Goal: Task Accomplishment & Management: Manage account settings

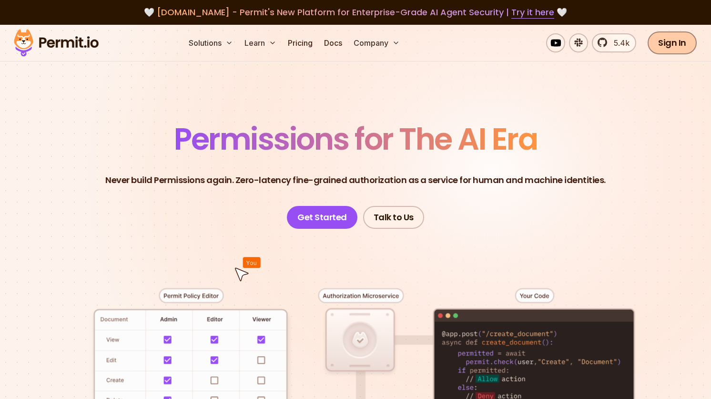
click at [671, 48] on link "Sign In" at bounding box center [672, 42] width 49 height 23
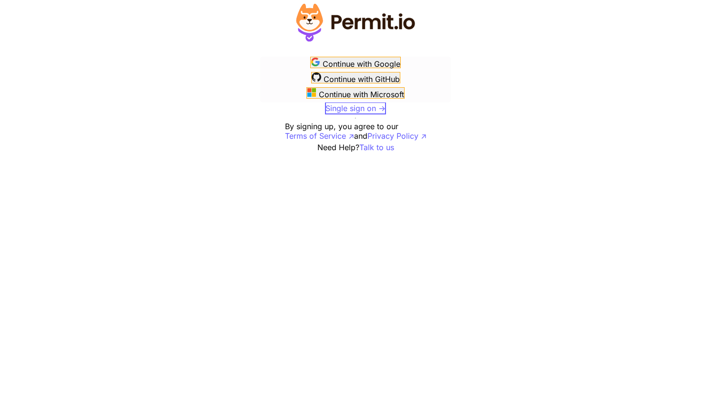
click at [371, 103] on span "Single sign on ->" at bounding box center [355, 108] width 60 height 10
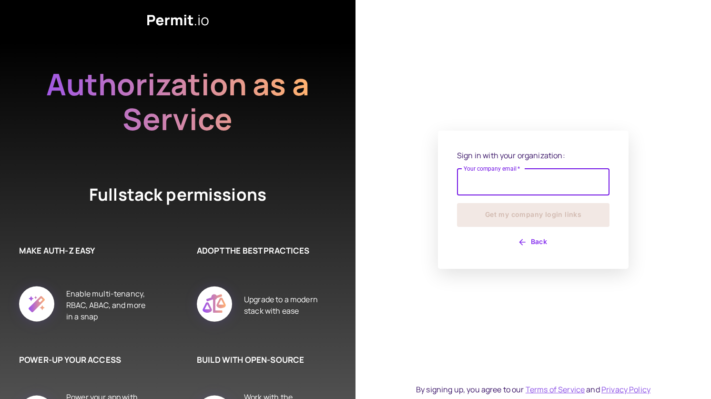
click at [479, 191] on input "Your company email   *" at bounding box center [533, 182] width 152 height 27
type input "**********"
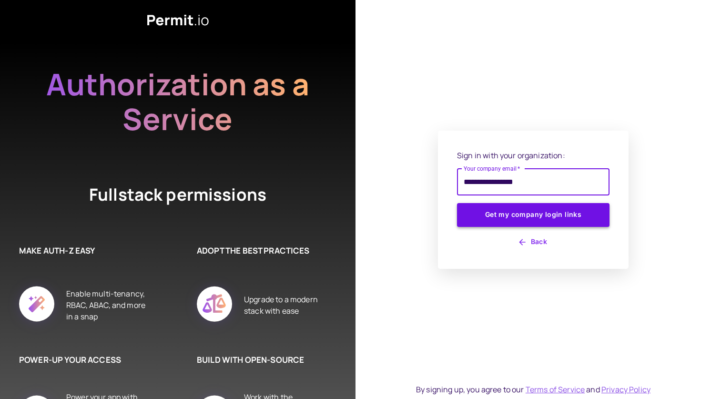
click at [529, 213] on button "Get my company login links" at bounding box center [533, 215] width 152 height 24
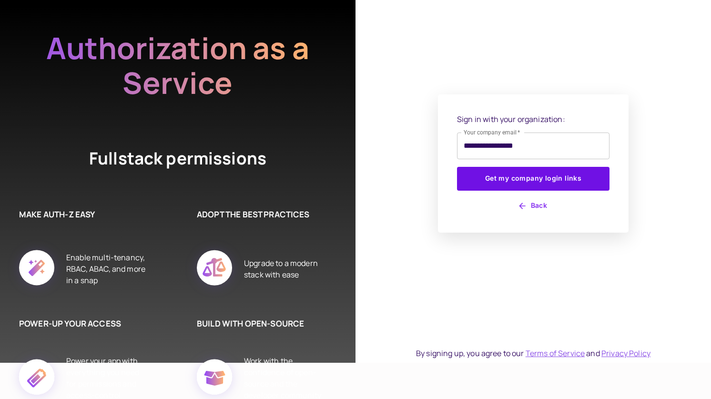
scroll to position [45, 0]
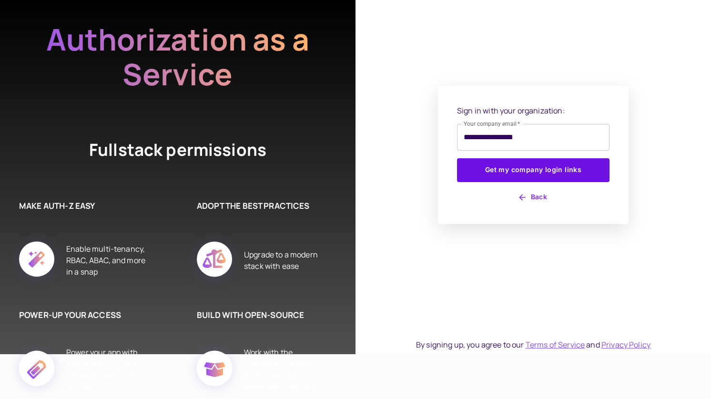
click at [243, 311] on h6 "BUILD WITH OPEN-SOURCE" at bounding box center [262, 315] width 130 height 12
click at [523, 197] on icon "button" at bounding box center [523, 198] width 10 height 10
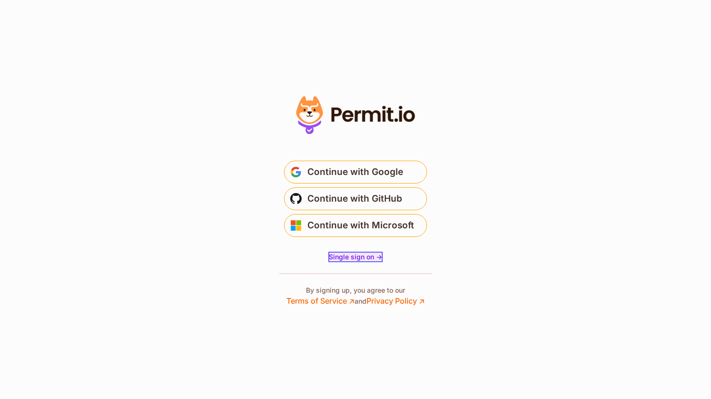
click at [368, 257] on span "Single sign on ->" at bounding box center [355, 257] width 53 height 8
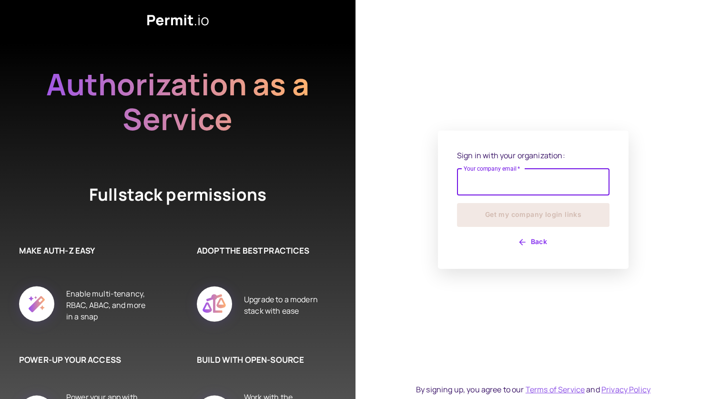
click at [478, 183] on input "Your company email   *" at bounding box center [533, 182] width 152 height 27
type input "**********"
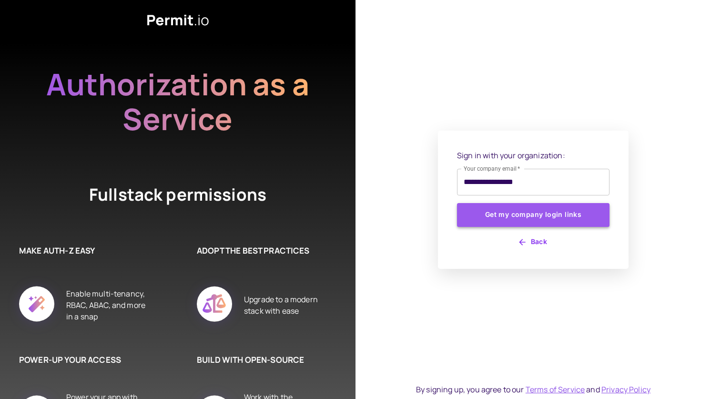
click at [522, 213] on button "Get my company login links" at bounding box center [533, 215] width 152 height 24
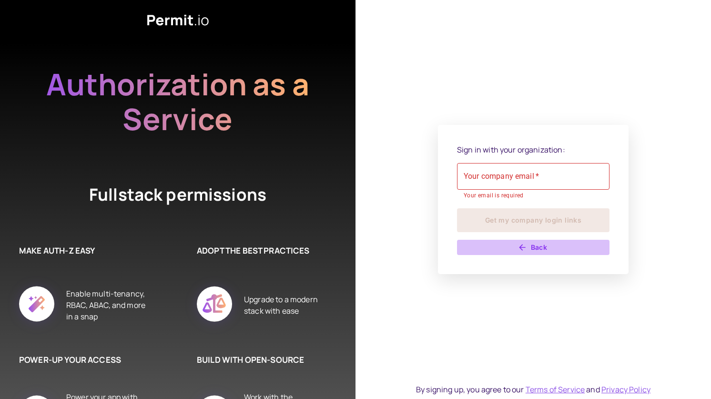
click at [526, 253] on button "Back" at bounding box center [533, 247] width 152 height 15
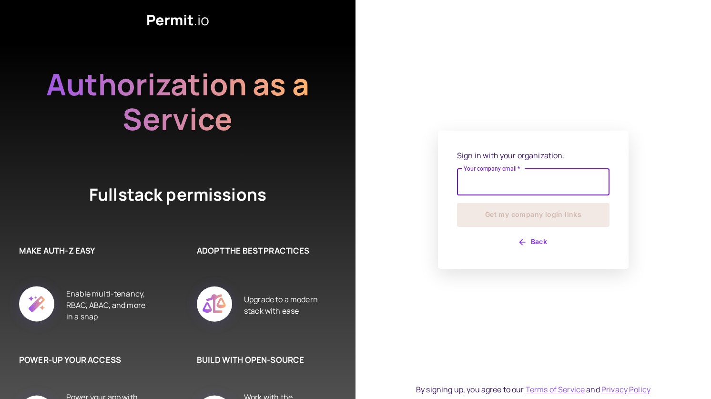
click at [522, 238] on div "Sign in with your organization: Your company email   * Your company email   * G…" at bounding box center [533, 200] width 152 height 100
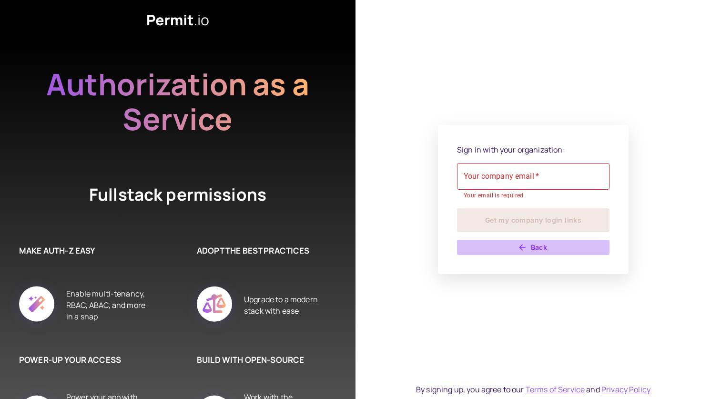
click at [522, 241] on button "Back" at bounding box center [533, 247] width 152 height 15
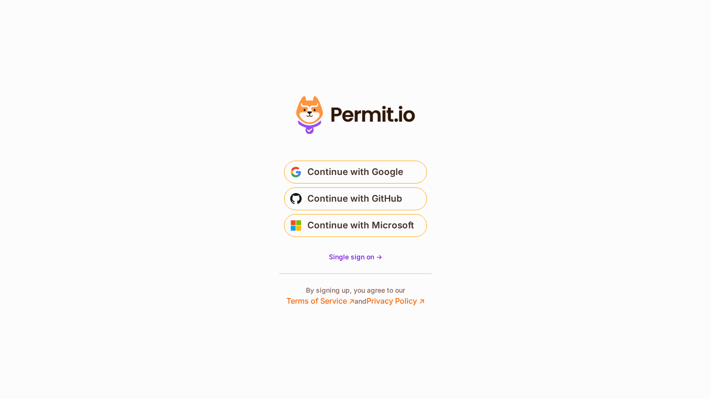
click at [354, 174] on span "Continue with Google" at bounding box center [355, 171] width 96 height 15
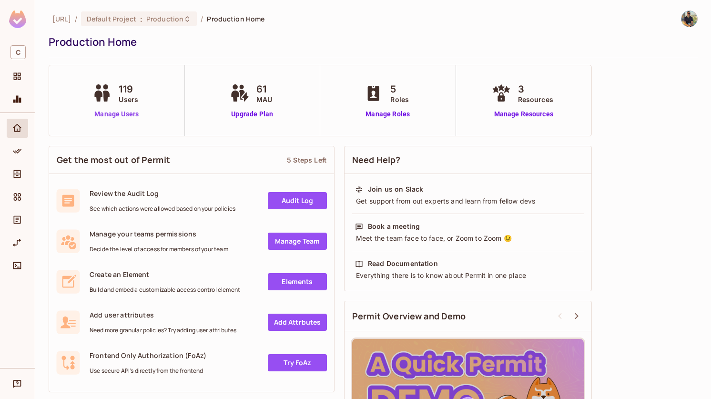
click at [123, 110] on link "Manage Users" at bounding box center [116, 114] width 53 height 10
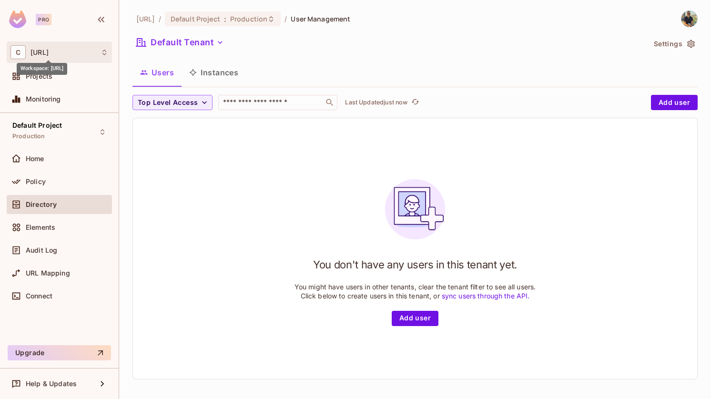
click at [49, 54] on span "[URL]" at bounding box center [39, 53] width 18 height 8
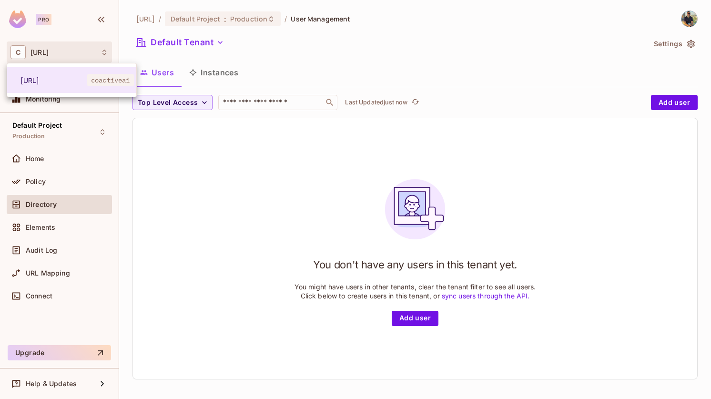
click at [178, 196] on div at bounding box center [355, 199] width 711 height 399
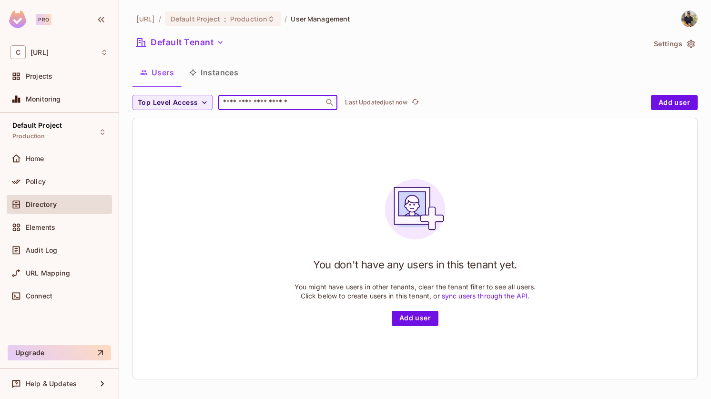
click at [244, 100] on input "text" at bounding box center [271, 103] width 100 height 10
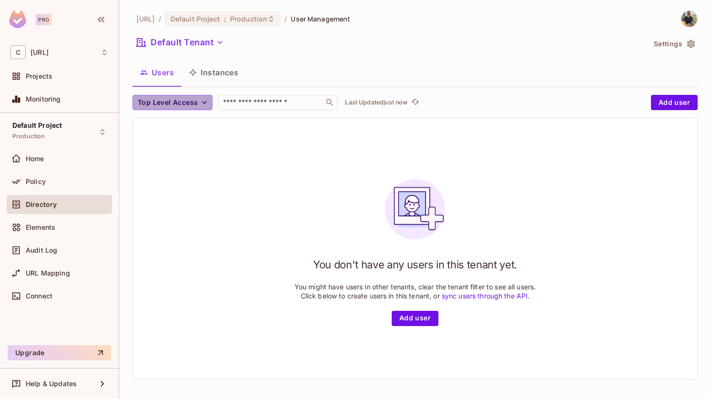
click at [204, 100] on icon "button" at bounding box center [205, 103] width 10 height 10
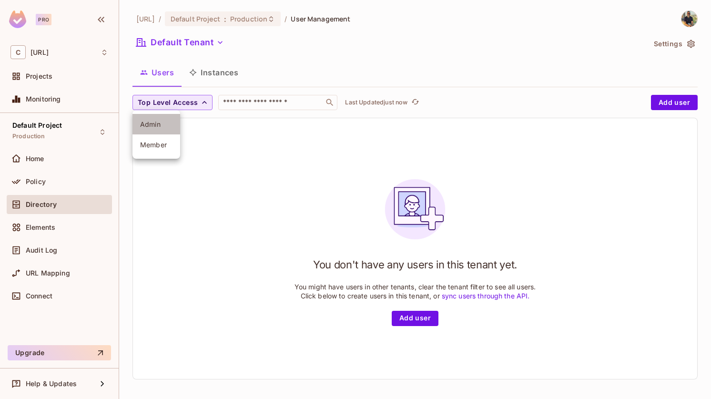
click at [171, 121] on span "Admin" at bounding box center [156, 124] width 32 height 9
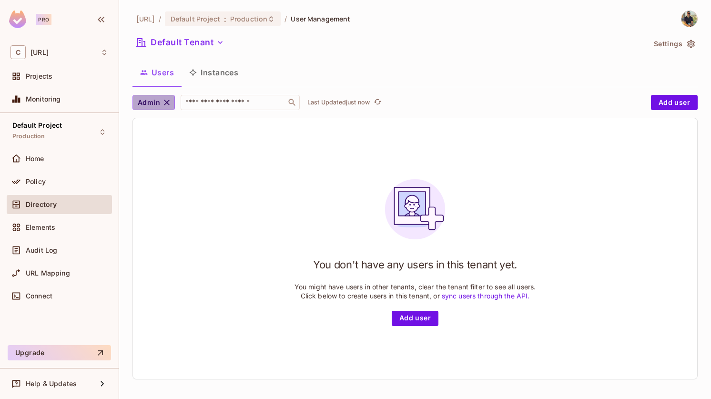
click at [168, 99] on icon "button" at bounding box center [167, 103] width 10 height 10
click at [206, 103] on icon "button" at bounding box center [205, 103] width 10 height 10
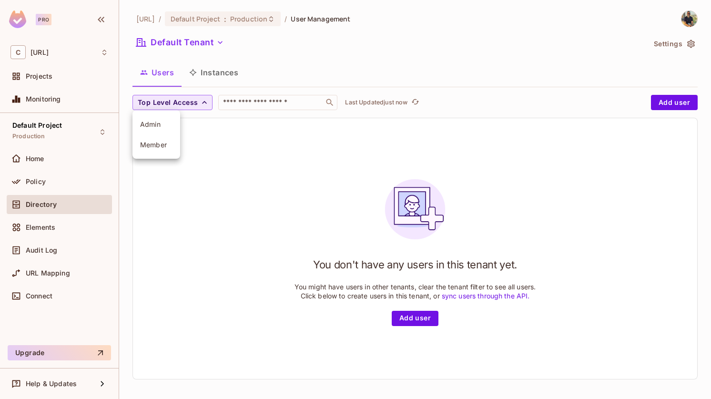
click at [233, 140] on div at bounding box center [355, 199] width 711 height 399
click at [203, 99] on icon "button" at bounding box center [205, 103] width 10 height 10
click at [167, 142] on span "Member" at bounding box center [156, 144] width 32 height 9
click at [172, 103] on icon "button" at bounding box center [173, 103] width 6 height 6
click at [219, 69] on button "Instances" at bounding box center [214, 73] width 64 height 24
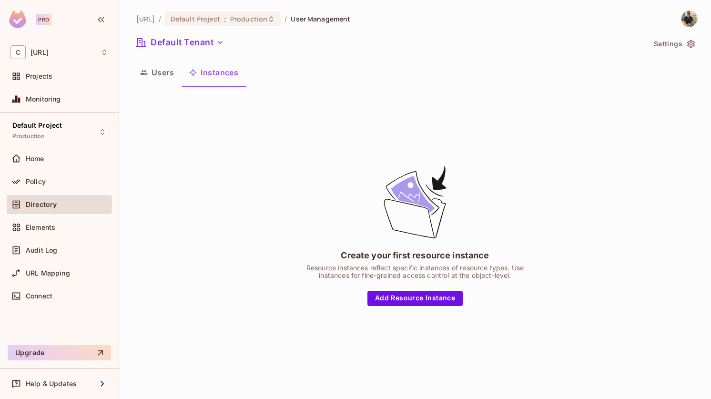
click at [162, 75] on button "Users" at bounding box center [156, 73] width 49 height 24
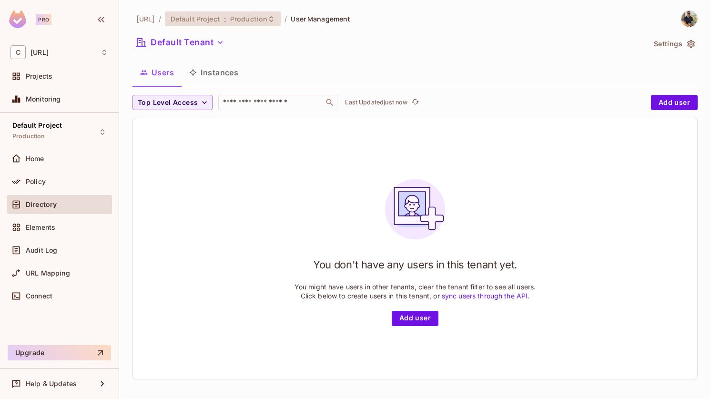
click at [250, 20] on span "Production" at bounding box center [248, 18] width 37 height 9
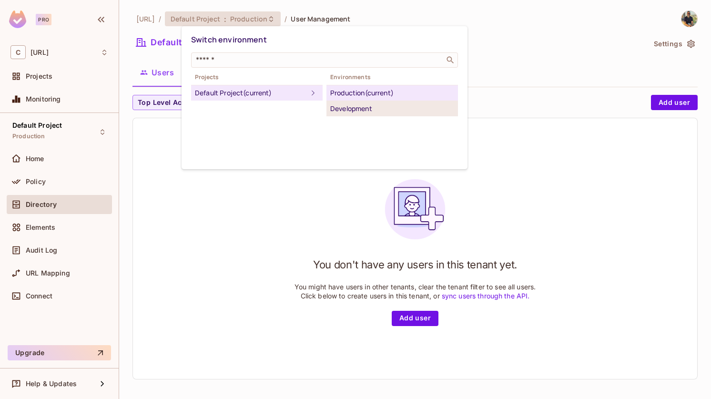
click at [335, 111] on div "Development" at bounding box center [392, 108] width 124 height 11
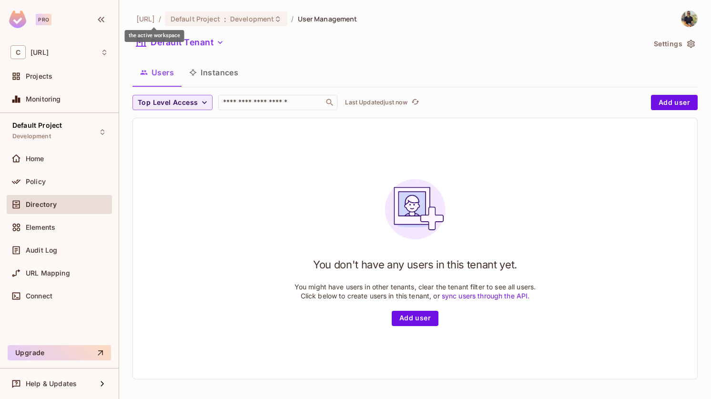
click at [155, 18] on span "[URL]" at bounding box center [145, 18] width 19 height 9
click at [271, 22] on span "Development" at bounding box center [252, 18] width 44 height 9
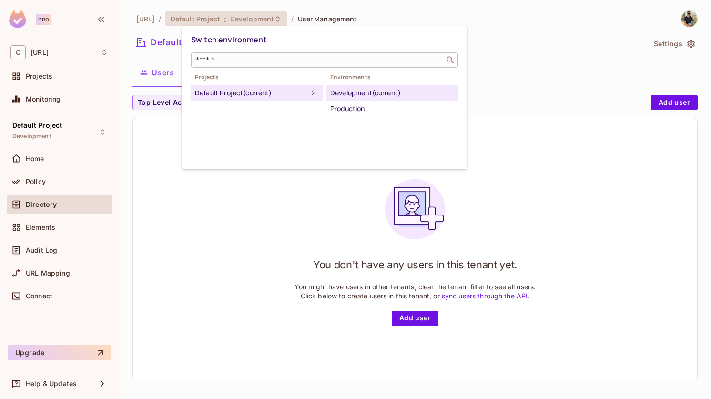
click at [264, 58] on input "text" at bounding box center [318, 60] width 248 height 10
click at [258, 91] on div "Default Project (current)" at bounding box center [251, 92] width 112 height 11
click at [372, 86] on li "Development (current)" at bounding box center [392, 93] width 132 height 16
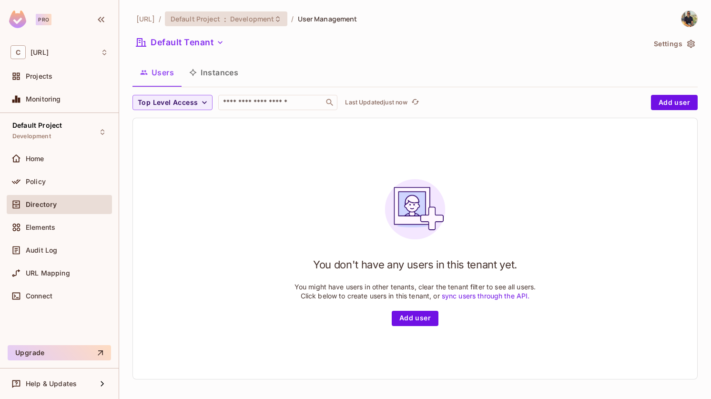
click at [274, 16] on span "Development" at bounding box center [252, 18] width 44 height 9
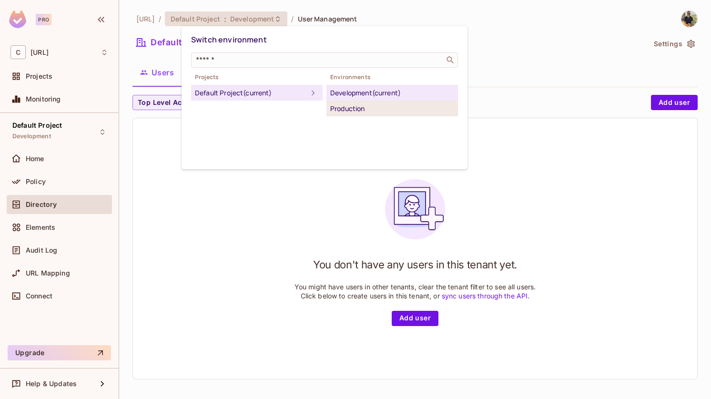
click at [343, 103] on div "Production" at bounding box center [392, 108] width 124 height 11
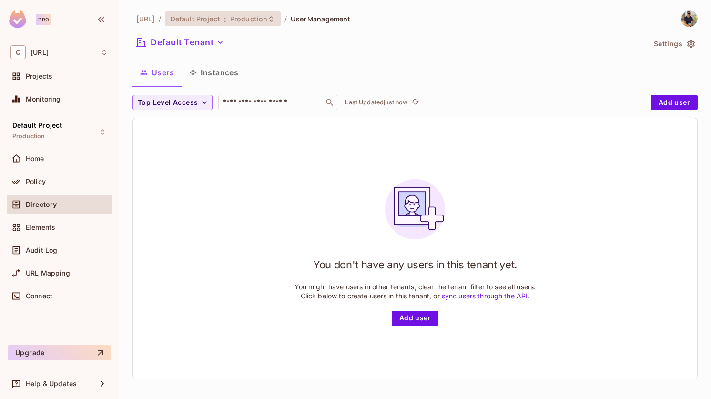
click at [273, 17] on icon at bounding box center [271, 19] width 4 height 6
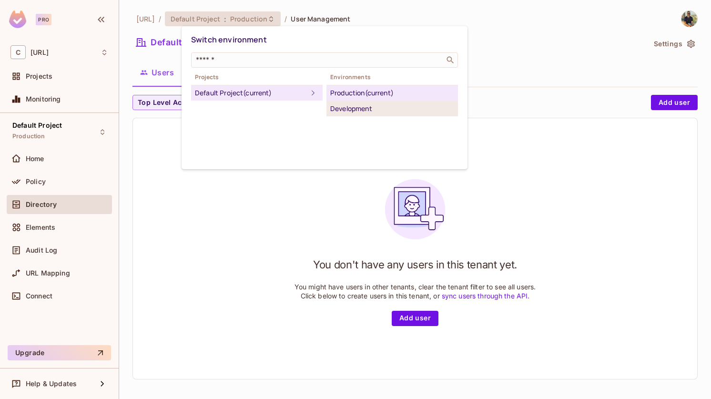
click at [345, 110] on div "Development" at bounding box center [392, 108] width 124 height 11
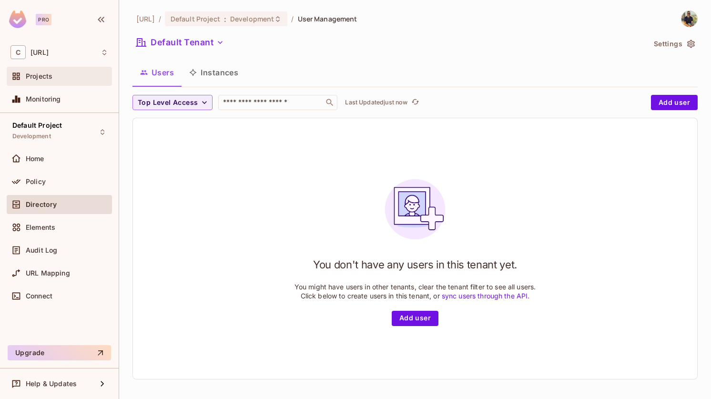
click at [42, 75] on span "Projects" at bounding box center [39, 76] width 27 height 8
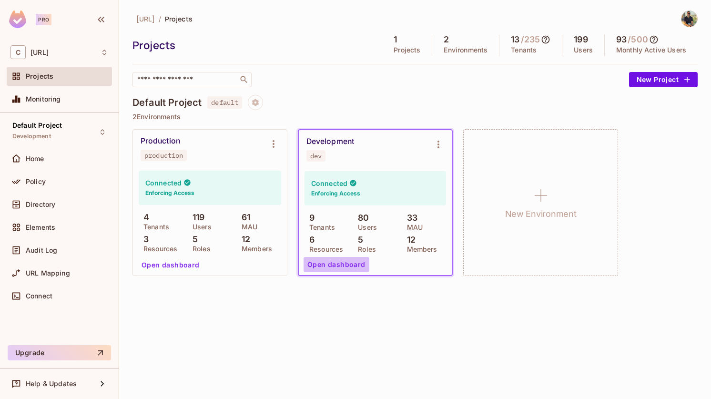
click at [353, 266] on button "Open dashboard" at bounding box center [337, 264] width 66 height 15
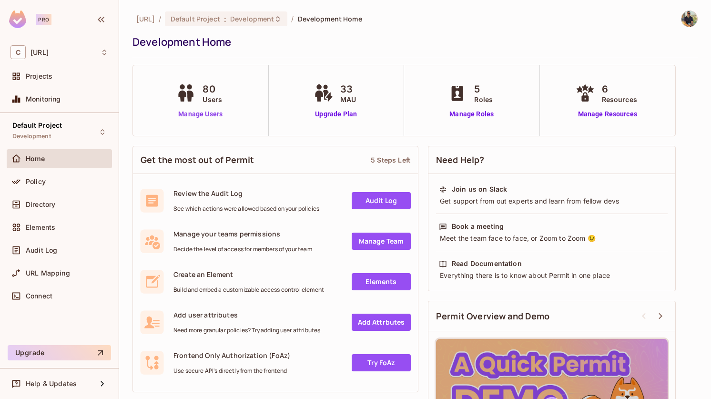
click at [219, 112] on link "Manage Users" at bounding box center [200, 114] width 53 height 10
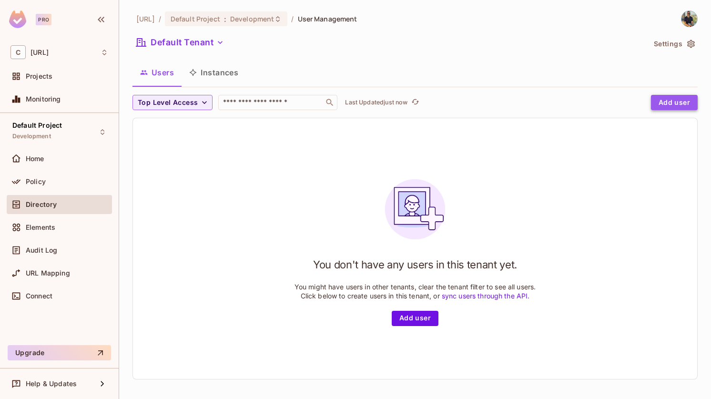
click at [669, 99] on button "Add user" at bounding box center [674, 102] width 47 height 15
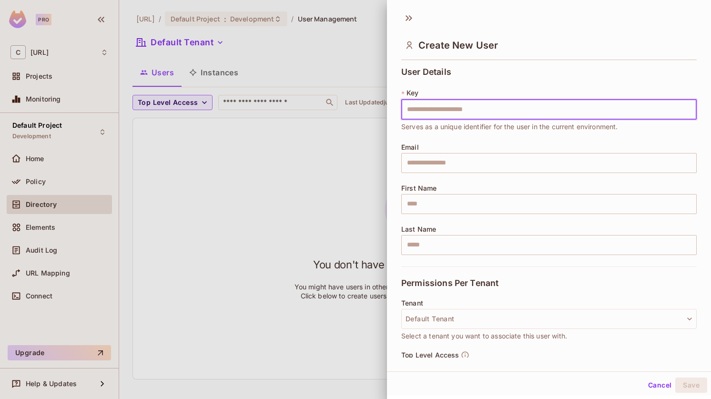
click at [320, 191] on div at bounding box center [355, 199] width 711 height 399
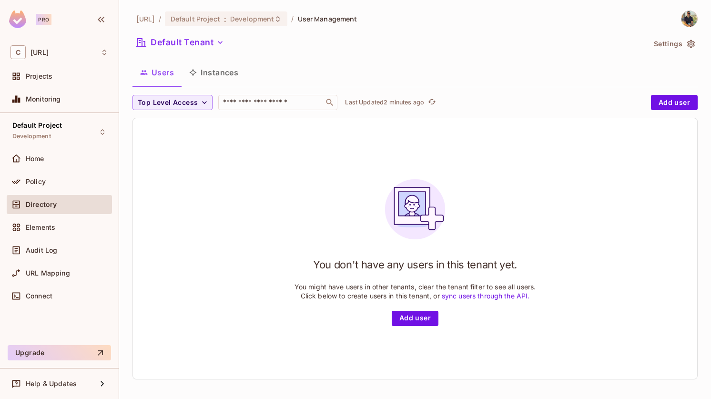
click at [682, 12] on div at bounding box center [684, 18] width 25 height 17
click at [686, 18] on img at bounding box center [689, 19] width 16 height 16
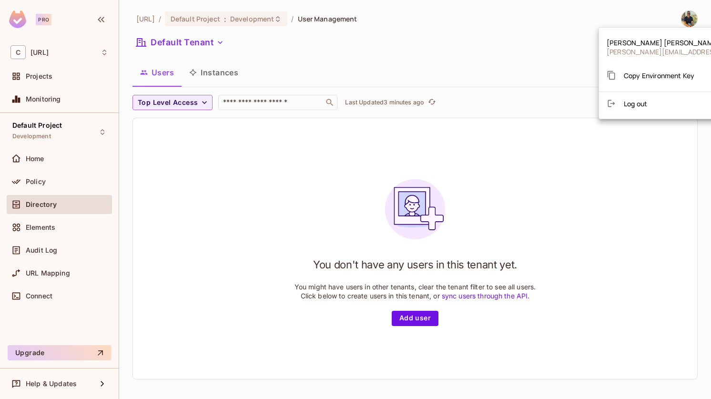
click at [653, 11] on div at bounding box center [355, 199] width 711 height 399
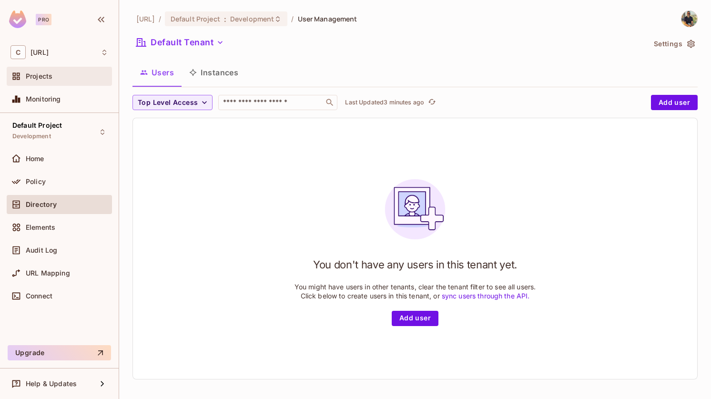
click at [46, 80] on span "Projects" at bounding box center [39, 76] width 27 height 8
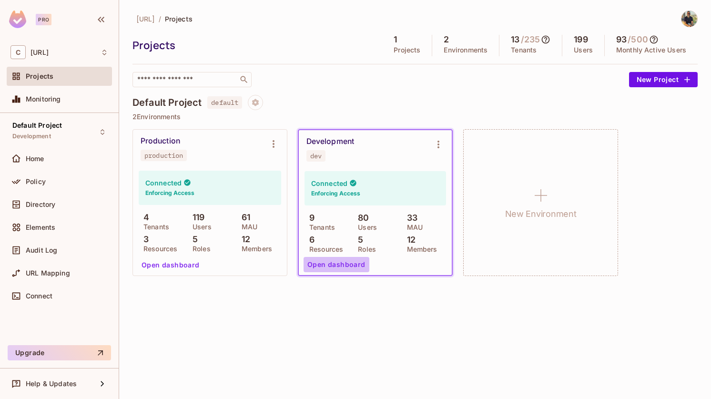
click at [349, 266] on button "Open dashboard" at bounding box center [337, 264] width 66 height 15
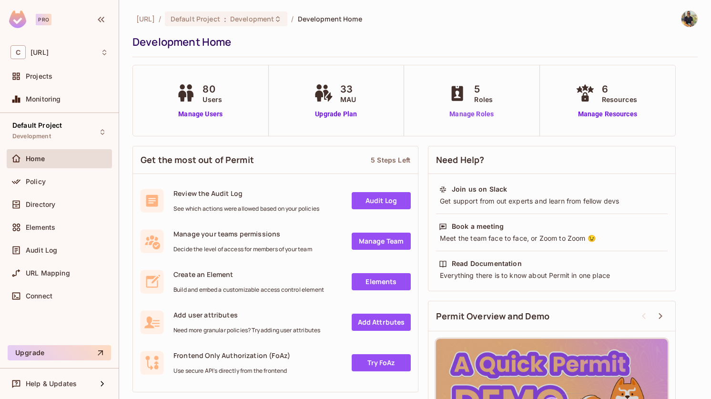
click at [482, 116] on link "Manage Roles" at bounding box center [472, 114] width 52 height 10
click at [215, 110] on link "Manage Users" at bounding box center [200, 114] width 53 height 10
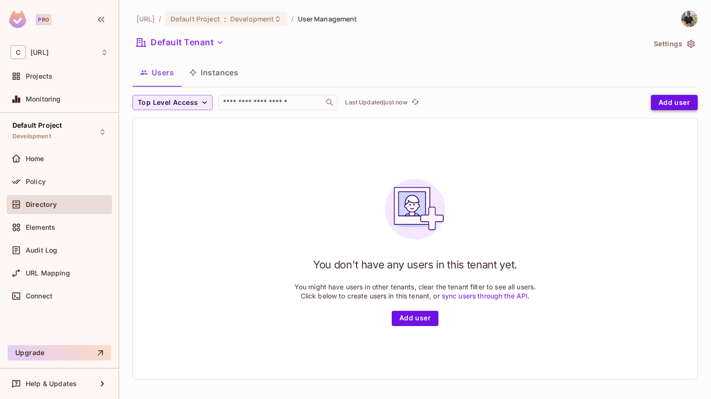
click at [671, 102] on button "Add user" at bounding box center [674, 102] width 47 height 15
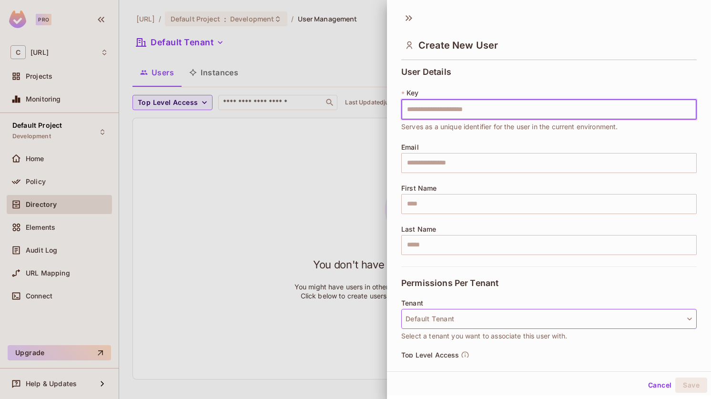
click at [519, 318] on button "Default Tenant" at bounding box center [548, 319] width 295 height 20
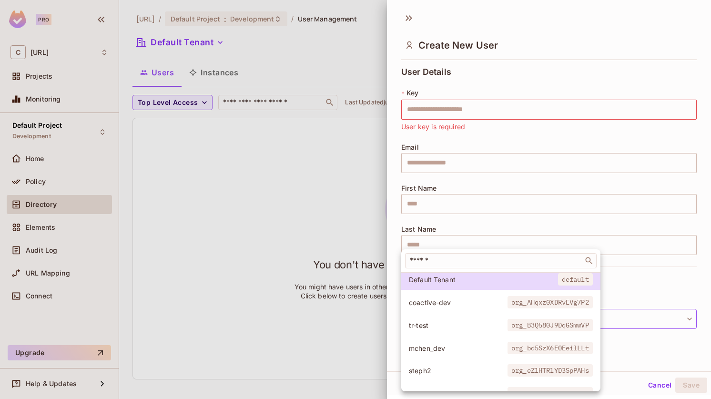
scroll to position [19, 0]
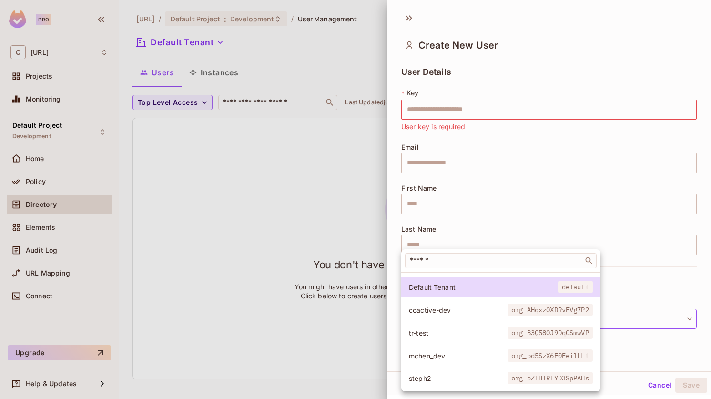
click at [479, 310] on span "coactive-dev" at bounding box center [458, 309] width 99 height 9
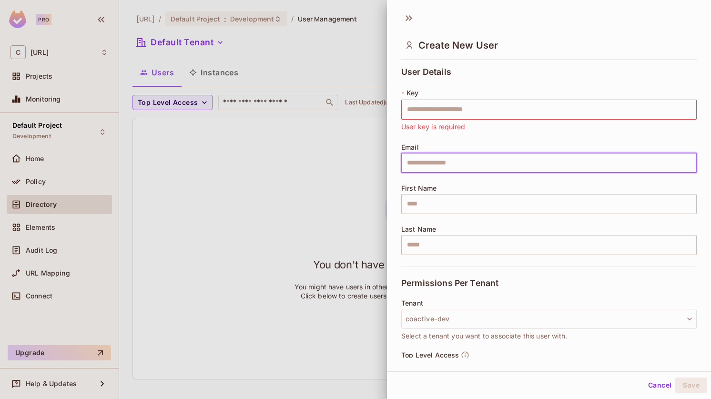
click at [447, 163] on input "text" at bounding box center [548, 163] width 295 height 20
click at [428, 164] on input "text" at bounding box center [548, 163] width 295 height 20
paste input "**********"
type input "**********"
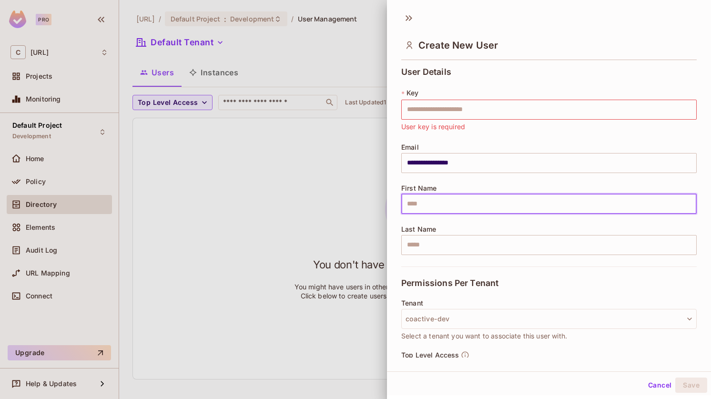
click at [462, 203] on input "text" at bounding box center [548, 204] width 295 height 20
paste input "*****"
type input "*****"
click at [424, 247] on input "text" at bounding box center [548, 245] width 295 height 20
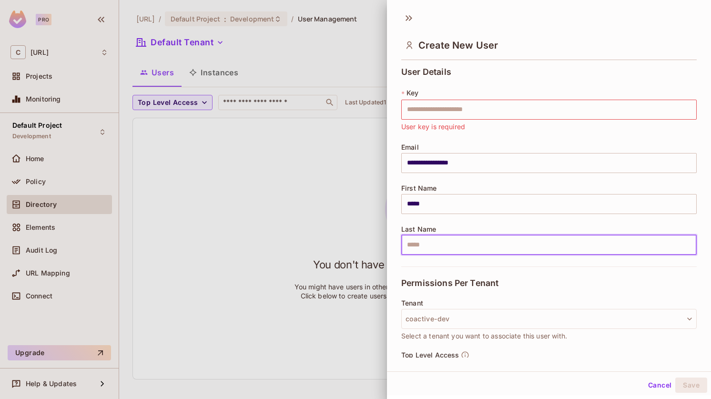
paste input "*****"
type input "*****"
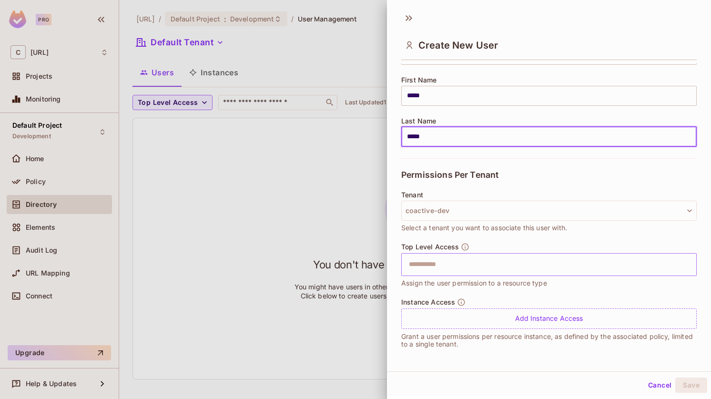
click at [506, 265] on input "text" at bounding box center [540, 264] width 275 height 19
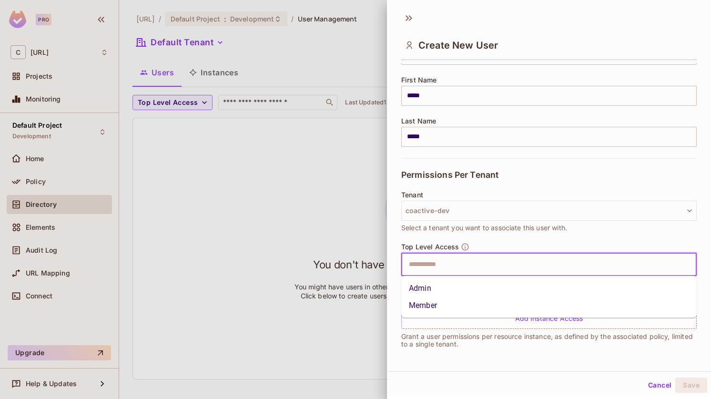
click at [496, 282] on li "Admin" at bounding box center [548, 288] width 295 height 17
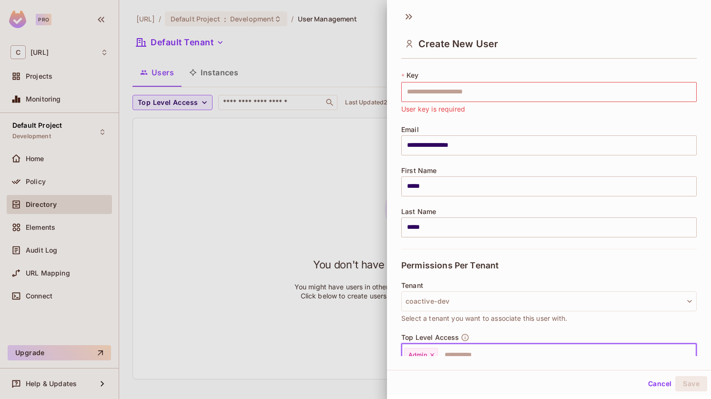
scroll to position [20, 0]
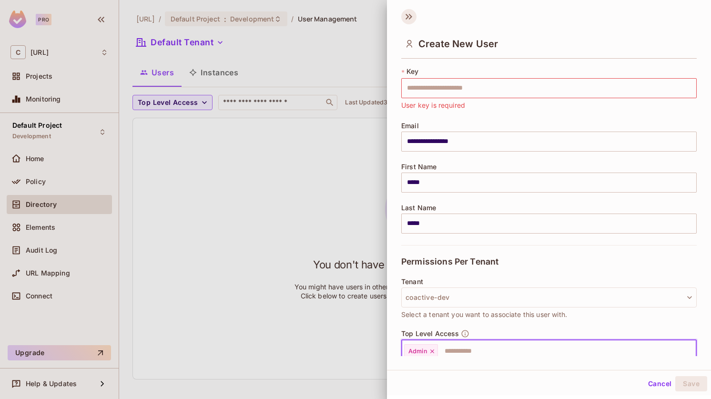
click at [410, 16] on icon at bounding box center [408, 16] width 15 height 15
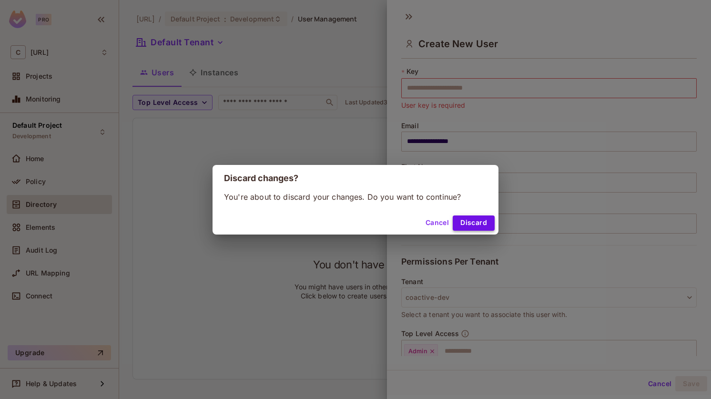
click at [470, 220] on button "Discard" at bounding box center [474, 222] width 42 height 15
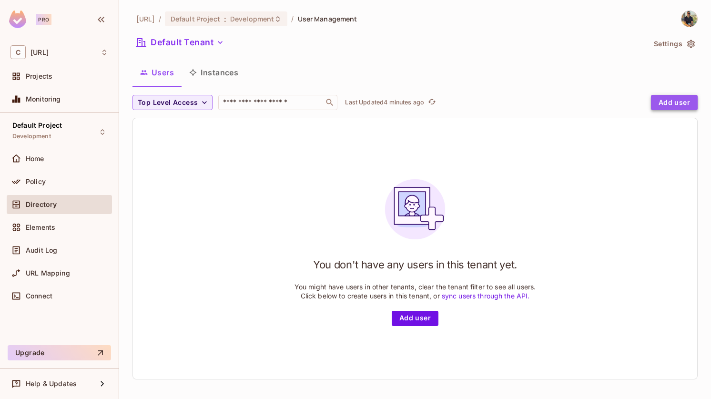
click at [688, 101] on button "Add user" at bounding box center [674, 102] width 47 height 15
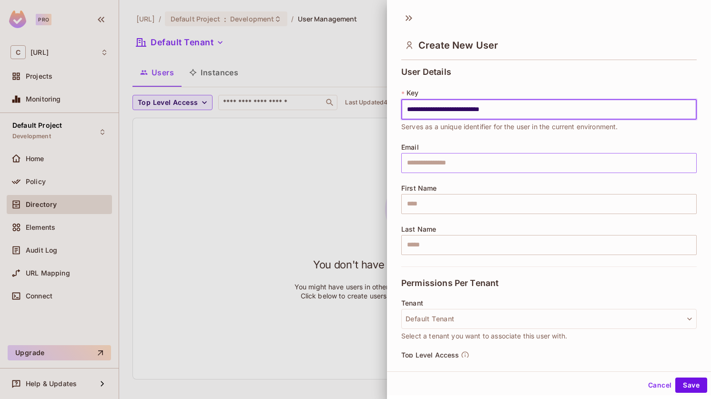
type input "**********"
click at [455, 175] on div "**********" at bounding box center [548, 166] width 295 height 199
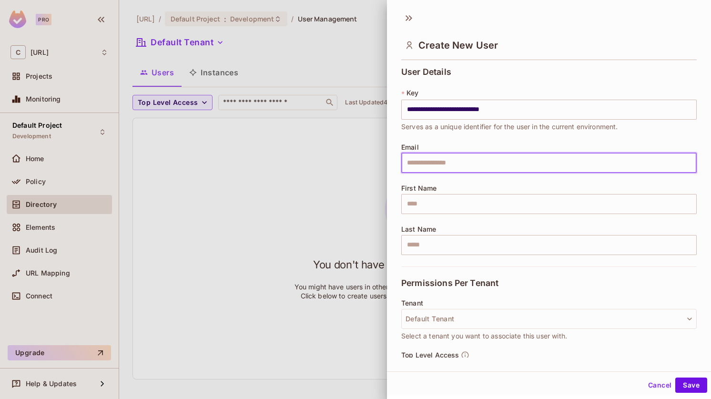
click at [455, 162] on input "text" at bounding box center [548, 163] width 295 height 20
paste input "**********"
type input "**********"
click at [437, 203] on input "text" at bounding box center [548, 204] width 295 height 20
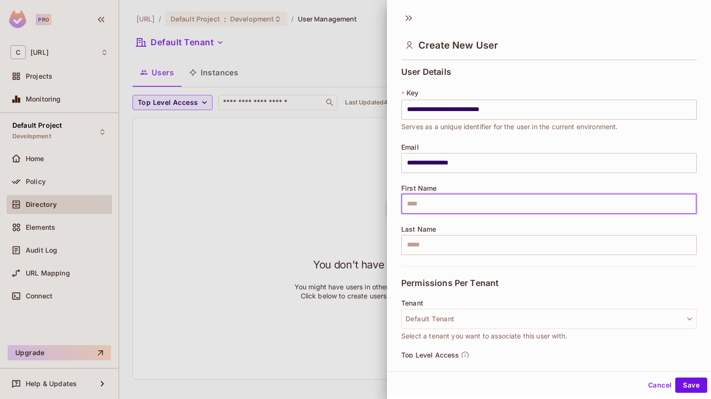
paste input "**********"
click at [437, 203] on input "**********" at bounding box center [548, 204] width 295 height 20
type input "*****"
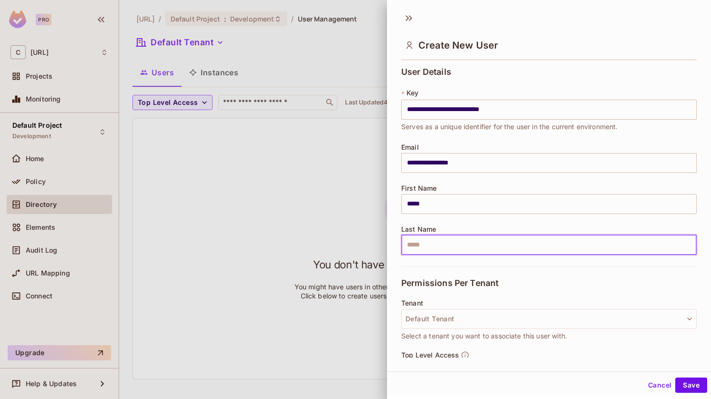
click at [421, 248] on input "text" at bounding box center [548, 245] width 295 height 20
paste input "**********"
drag, startPoint x: 430, startPoint y: 245, endPoint x: 383, endPoint y: 243, distance: 47.3
click at [383, 243] on div "**********" at bounding box center [355, 199] width 711 height 399
type input "*****"
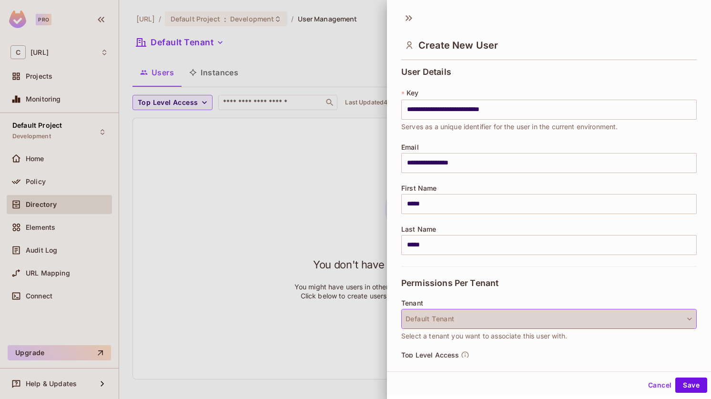
click at [462, 314] on button "Default Tenant" at bounding box center [548, 319] width 295 height 20
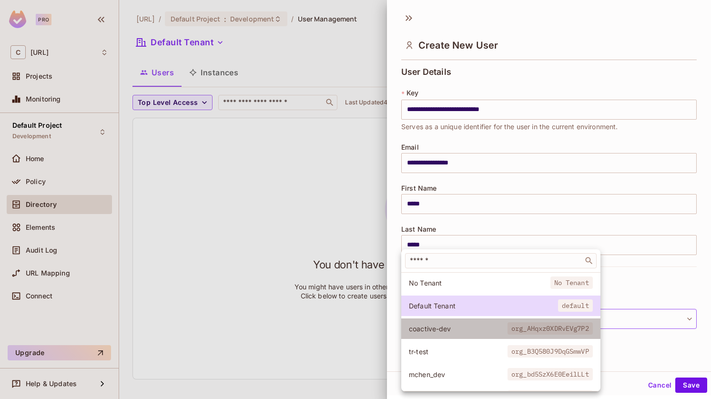
click at [461, 322] on li "coactive-dev org_AHqxz0XDRvEVg7P2" at bounding box center [500, 328] width 199 height 20
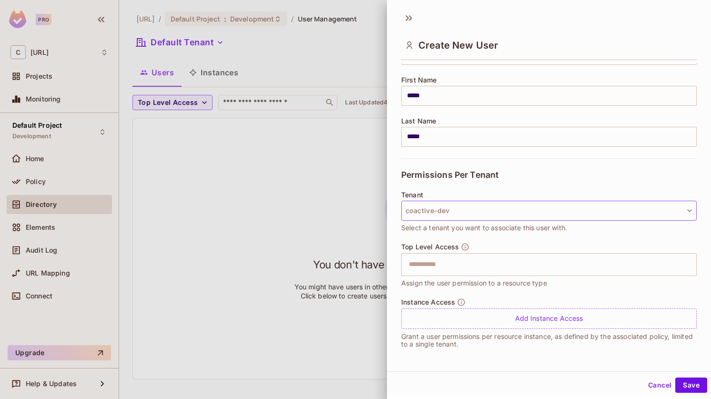
scroll to position [1, 0]
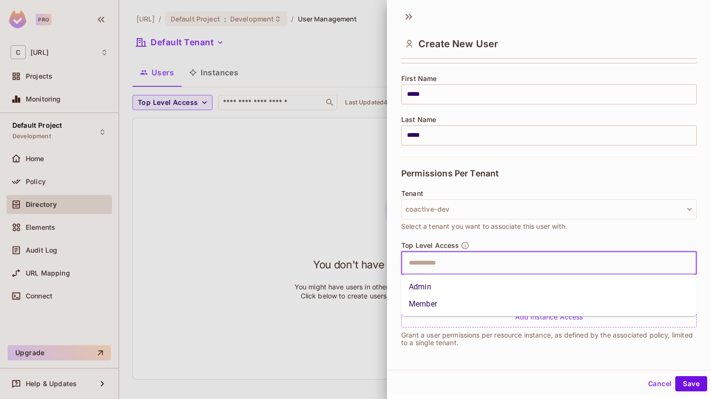
click at [469, 257] on input "text" at bounding box center [540, 263] width 275 height 19
click at [454, 280] on li "Admin" at bounding box center [548, 286] width 295 height 17
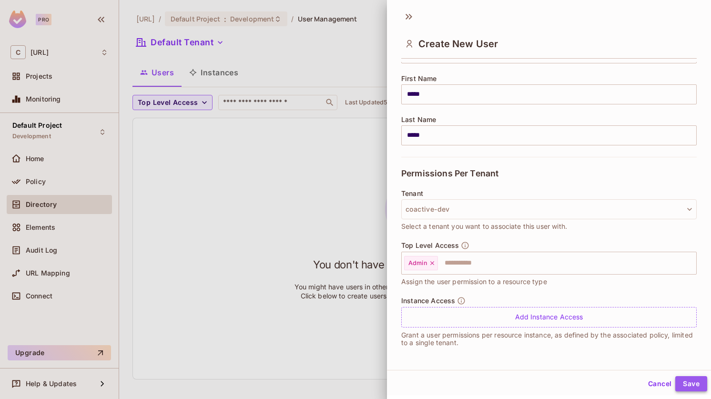
click at [686, 376] on button "Save" at bounding box center [691, 383] width 32 height 15
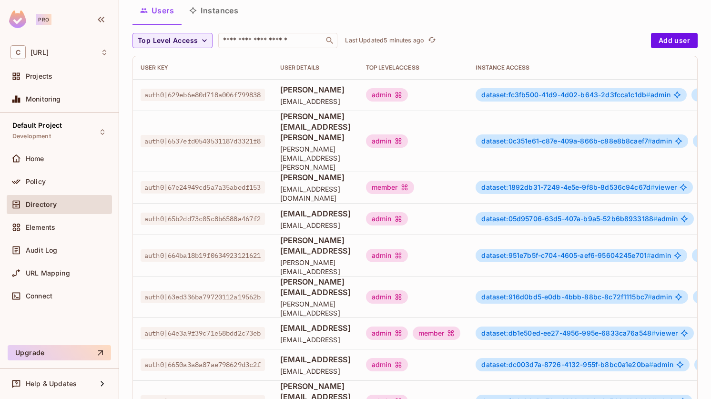
scroll to position [267, 0]
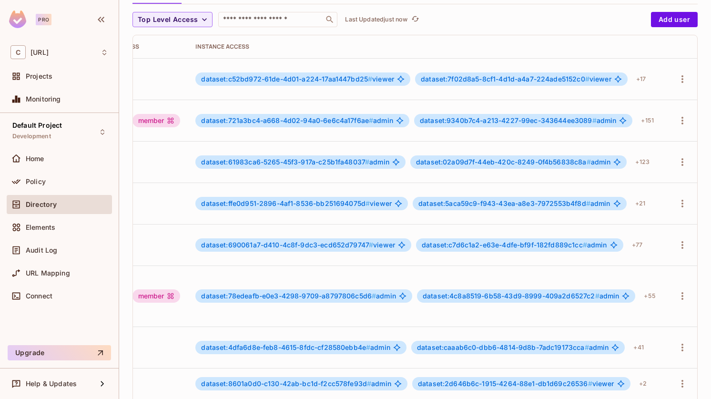
scroll to position [0, 325]
click at [681, 75] on icon "button" at bounding box center [682, 79] width 2 height 8
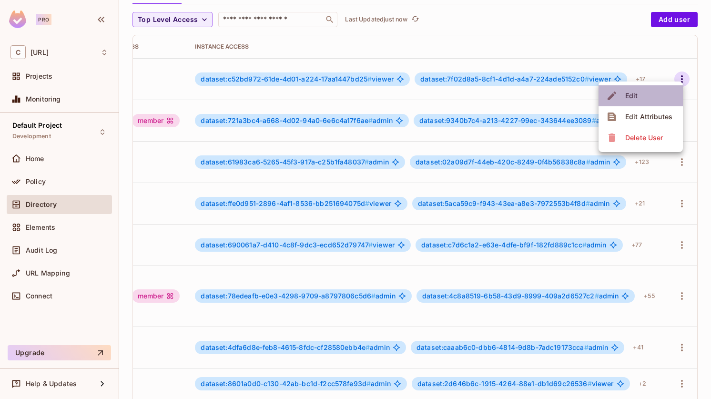
click at [666, 91] on li "Edit" at bounding box center [641, 95] width 84 height 21
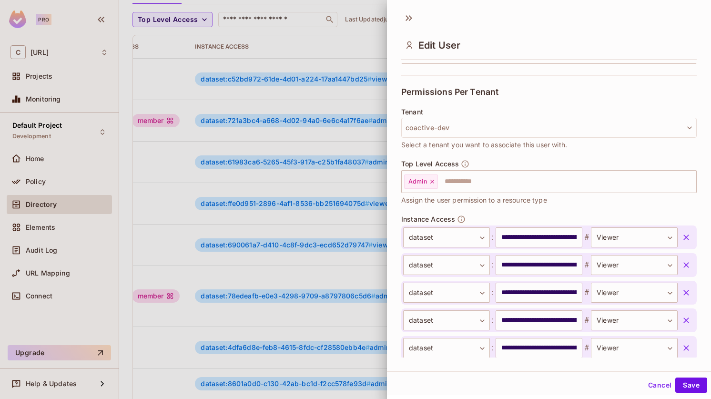
scroll to position [213, 0]
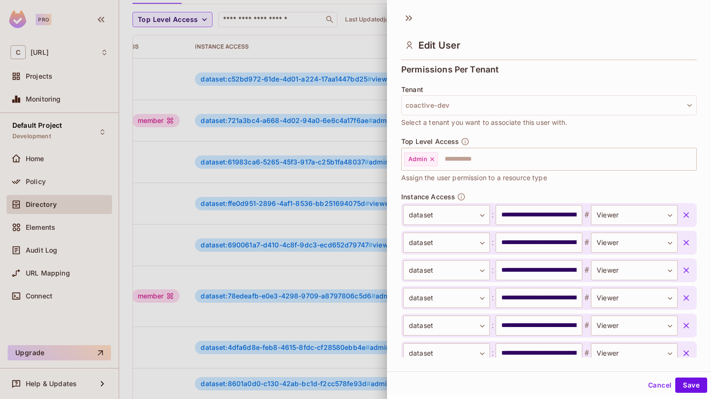
click at [305, 40] on div at bounding box center [355, 199] width 711 height 399
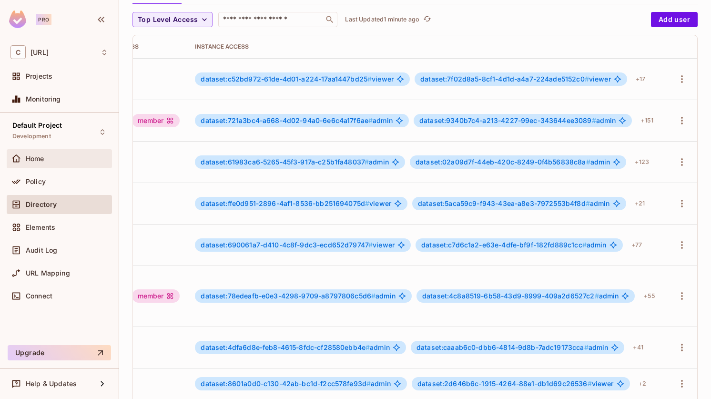
click at [57, 158] on div "Home" at bounding box center [67, 159] width 82 height 8
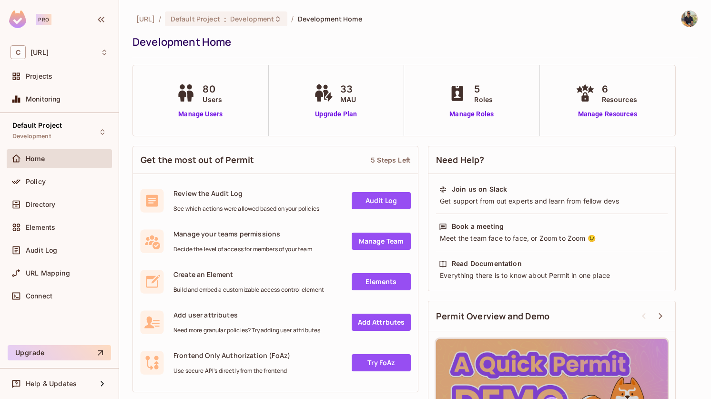
click at [691, 19] on img at bounding box center [689, 19] width 16 height 16
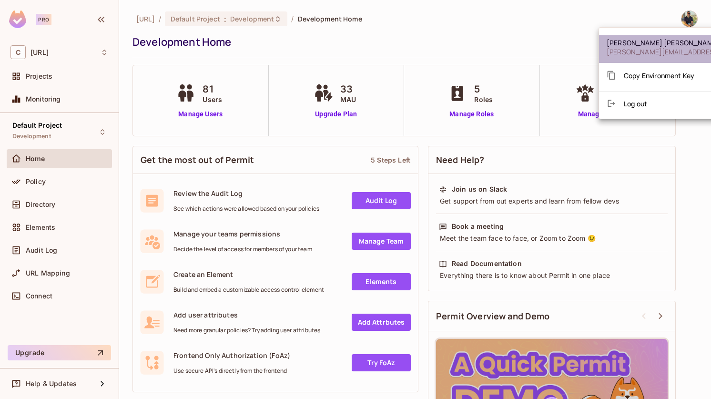
click at [659, 41] on span "Sinan Onalan" at bounding box center [664, 42] width 114 height 9
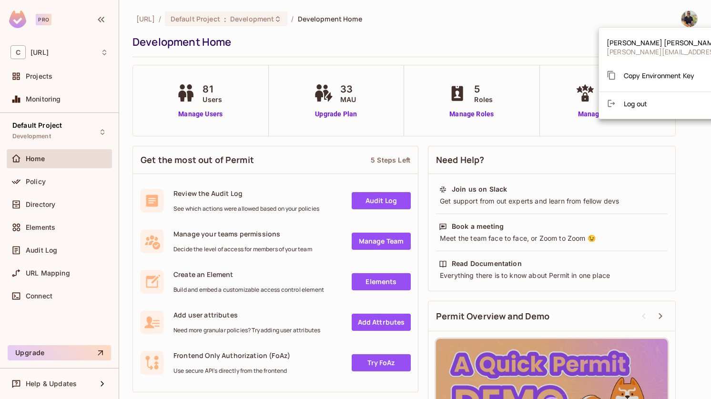
click at [468, 41] on div at bounding box center [355, 199] width 711 height 399
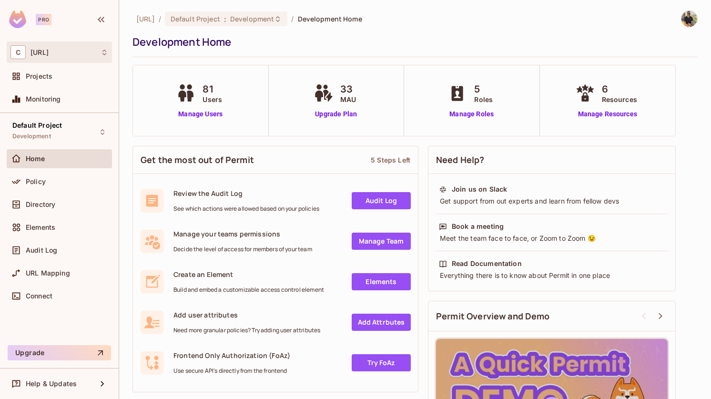
click at [102, 47] on div "C coactive.ai" at bounding box center [59, 52] width 98 height 14
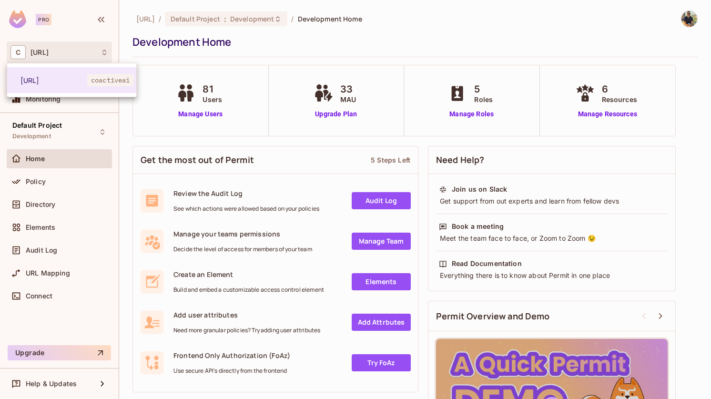
click at [123, 31] on div at bounding box center [355, 199] width 711 height 399
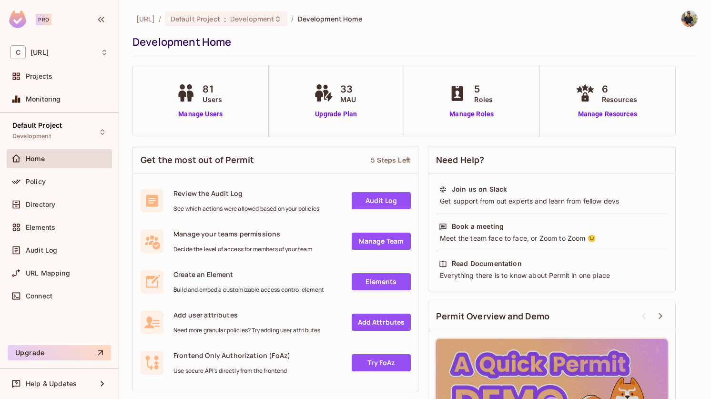
drag, startPoint x: 196, startPoint y: 111, endPoint x: 233, endPoint y: 1, distance: 115.6
click at [216, 112] on link "Manage Users" at bounding box center [200, 114] width 53 height 10
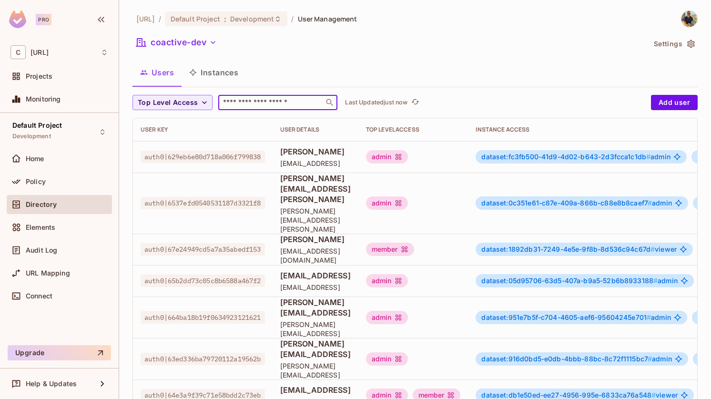
click at [288, 100] on input "text" at bounding box center [271, 103] width 100 height 10
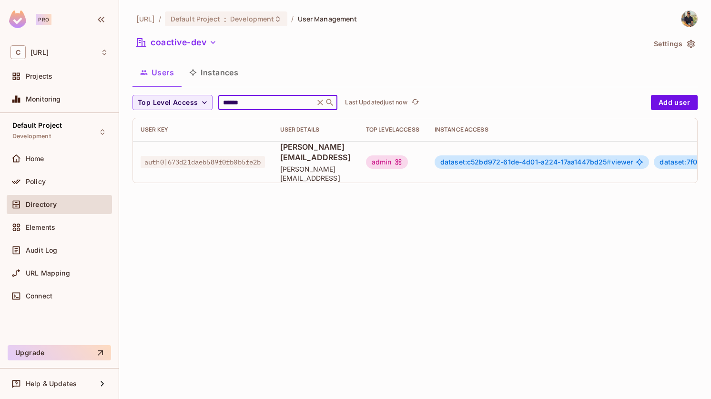
type input "******"
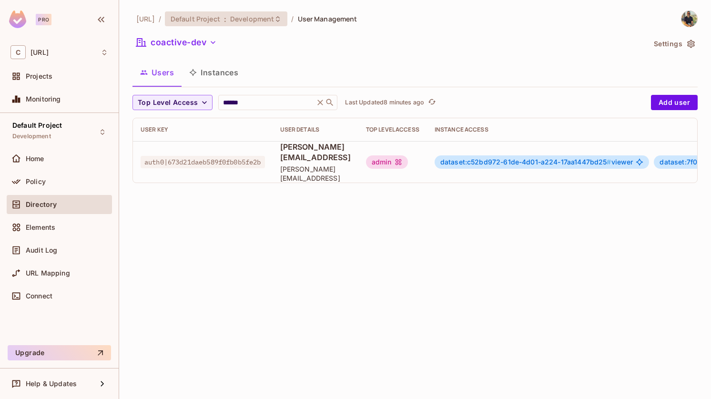
click at [274, 16] on span "Development" at bounding box center [252, 18] width 44 height 9
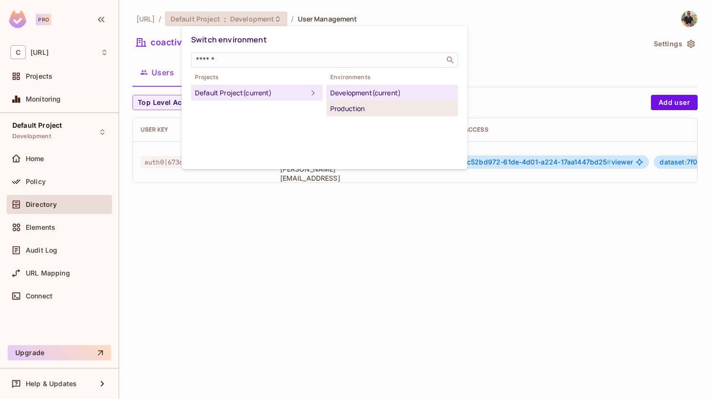
click at [358, 109] on div "Production" at bounding box center [392, 108] width 124 height 11
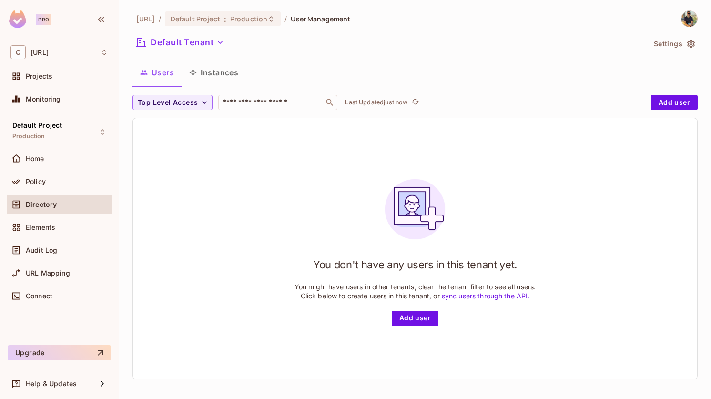
scroll to position [1, 0]
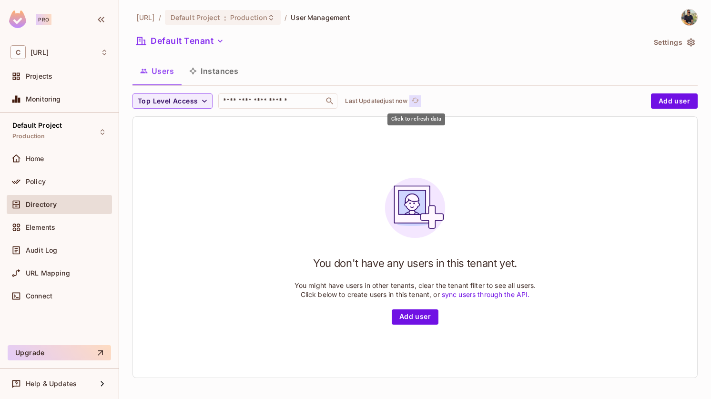
click at [416, 102] on icon "refresh" at bounding box center [416, 100] width 8 height 5
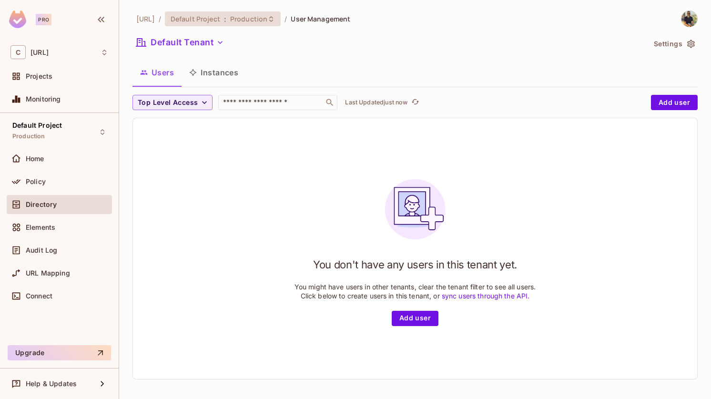
click at [275, 19] on icon at bounding box center [271, 19] width 8 height 8
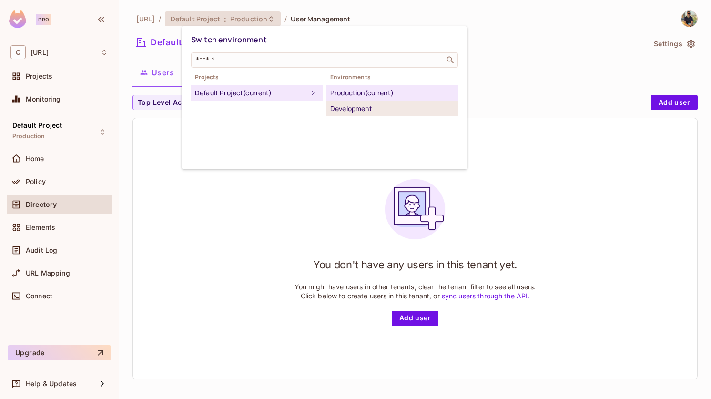
click at [347, 105] on div "Development" at bounding box center [392, 108] width 124 height 11
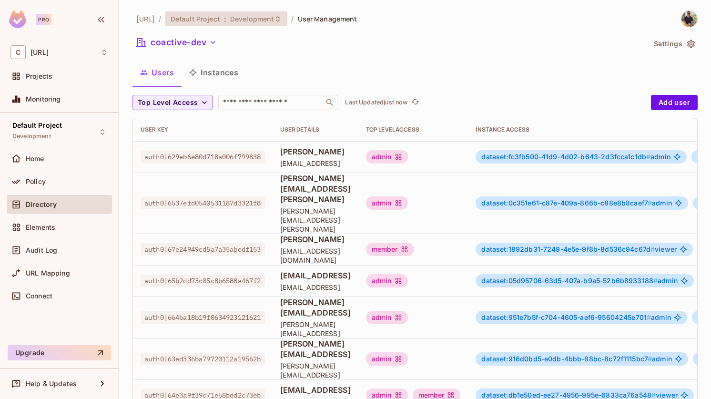
click at [274, 20] on span "Development" at bounding box center [252, 18] width 44 height 9
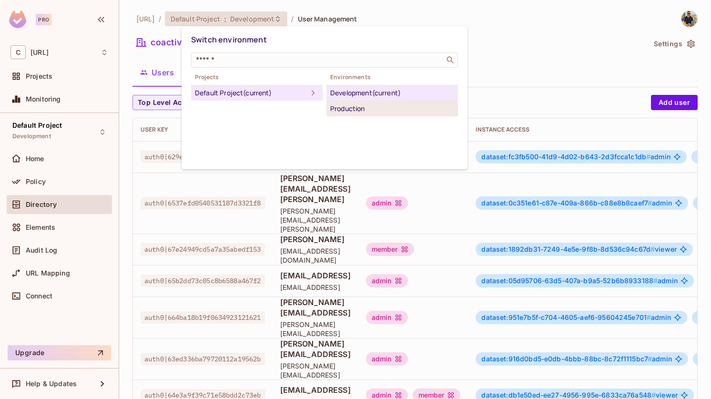
click at [338, 106] on div "Production" at bounding box center [392, 108] width 124 height 11
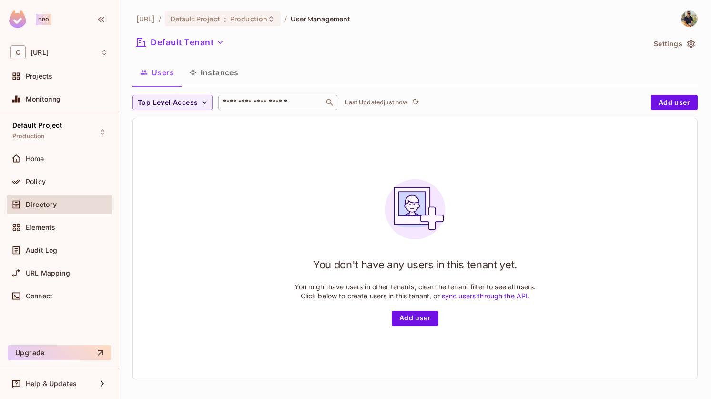
click at [287, 95] on div "​" at bounding box center [277, 102] width 119 height 15
type input "*"
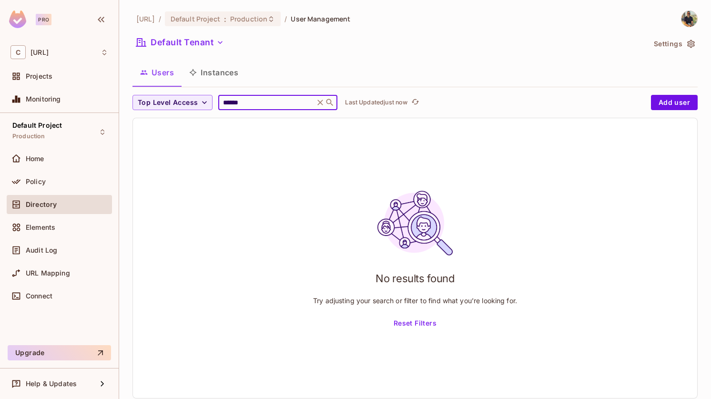
drag, startPoint x: 295, startPoint y: 102, endPoint x: 228, endPoint y: 95, distance: 67.1
click at [228, 95] on div "****** ​" at bounding box center [277, 102] width 119 height 15
click at [249, 104] on input "******" at bounding box center [266, 103] width 91 height 10
drag, startPoint x: 255, startPoint y: 104, endPoint x: 178, endPoint y: 94, distance: 77.8
click at [178, 95] on div "Top Level Access ****** ​ Last Updated just now" at bounding box center [389, 102] width 514 height 15
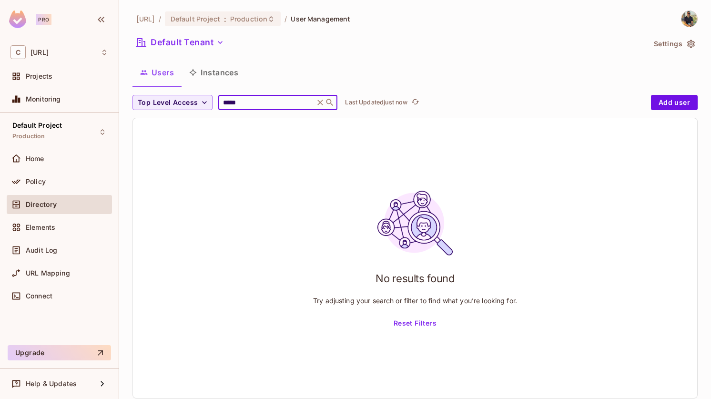
type input "*****"
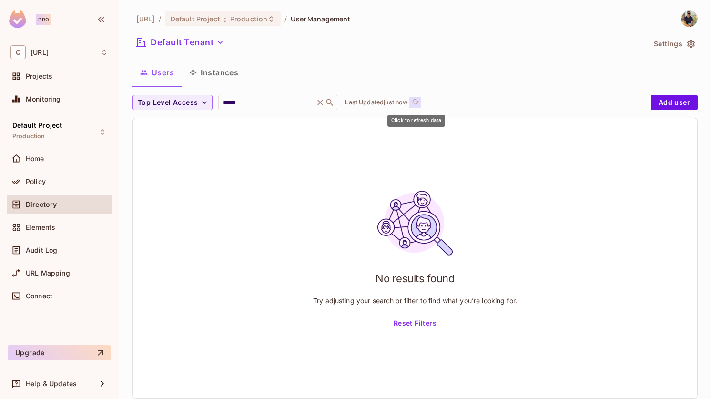
click at [417, 102] on icon "refresh" at bounding box center [415, 102] width 8 height 8
click at [428, 324] on button "Reset Filters" at bounding box center [415, 322] width 51 height 15
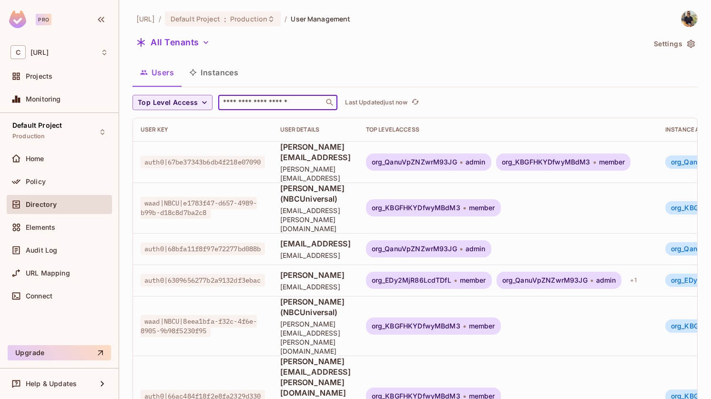
click at [270, 104] on input "text" at bounding box center [271, 103] width 100 height 10
type input "*****"
